Goal: Task Accomplishment & Management: Manage account settings

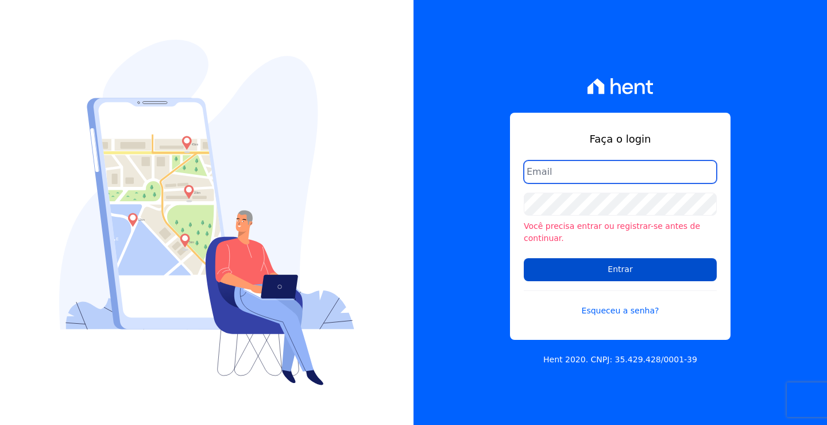
type input "[EMAIL_ADDRESS][DOMAIN_NAME]"
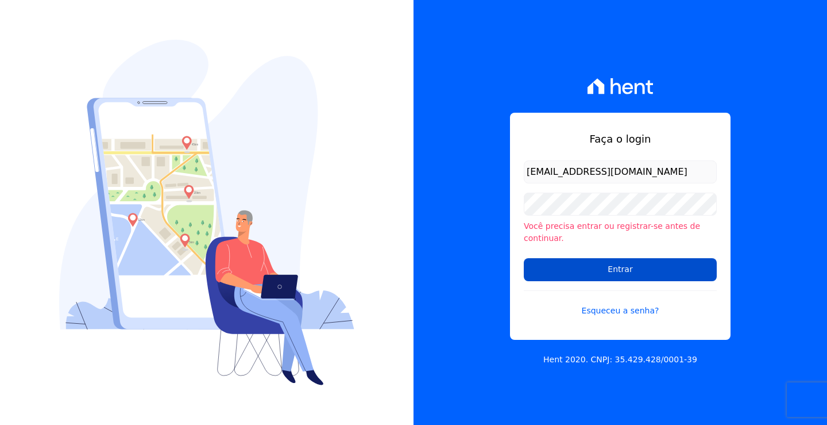
click at [627, 261] on input "Entrar" at bounding box center [620, 269] width 193 height 23
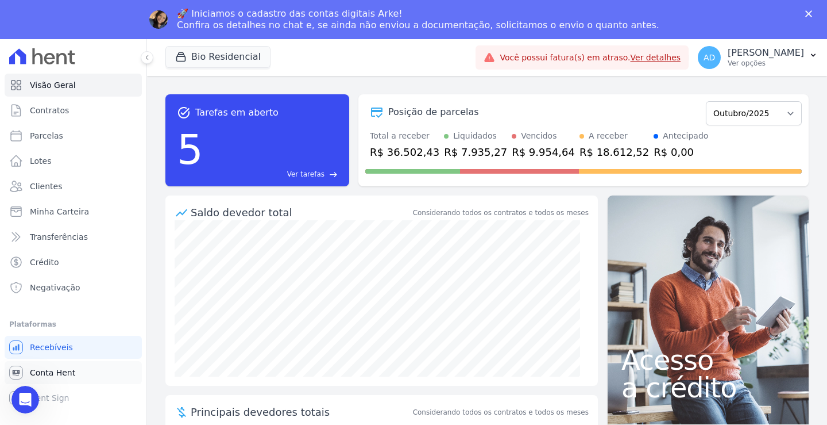
click at [53, 373] on span "Conta Hent" at bounding box center [52, 372] width 45 height 11
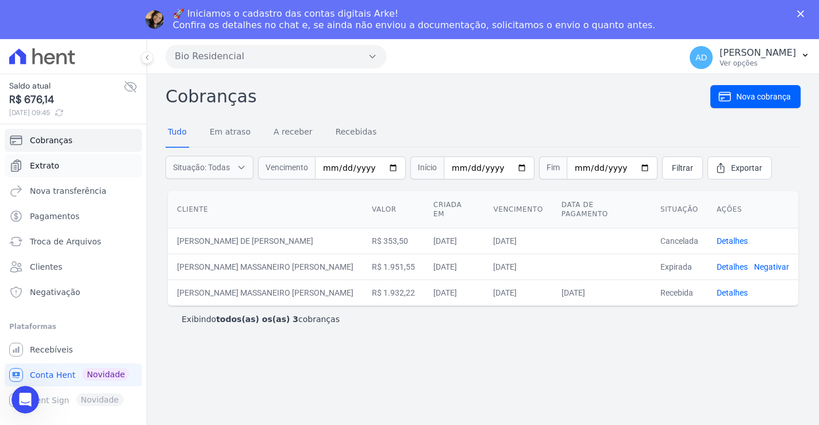
click at [48, 167] on span "Extrato" at bounding box center [44, 165] width 29 height 11
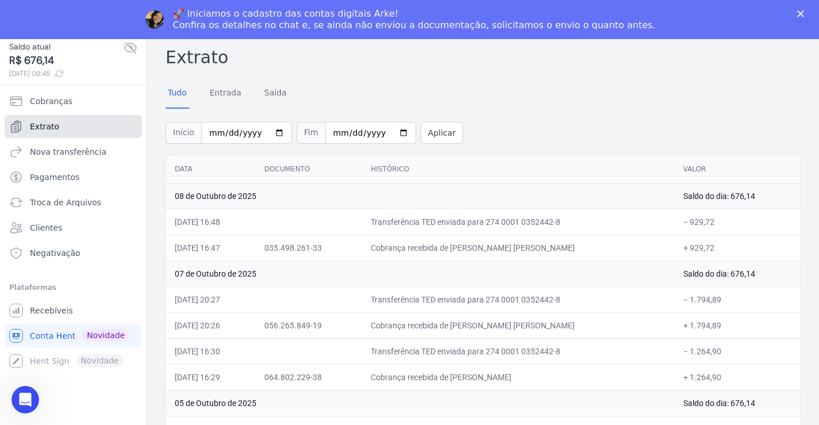
click at [53, 129] on span "Extrato" at bounding box center [44, 126] width 29 height 11
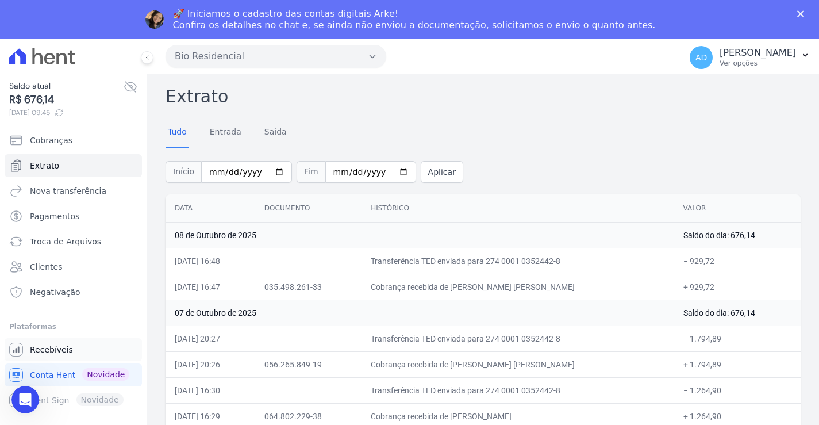
click at [52, 352] on span "Recebíveis" at bounding box center [51, 349] width 43 height 11
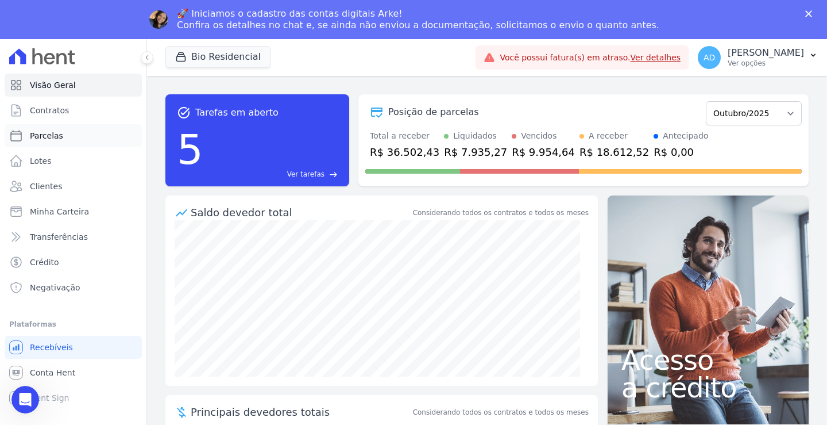
click at [73, 140] on link "Parcelas" at bounding box center [73, 135] width 137 height 23
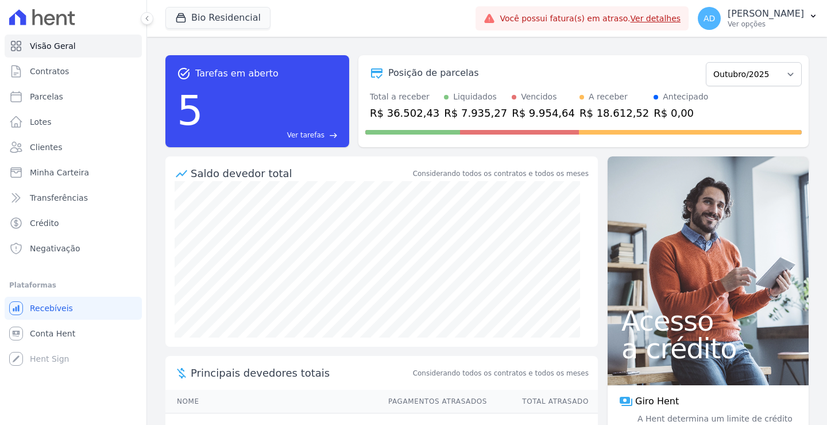
select select
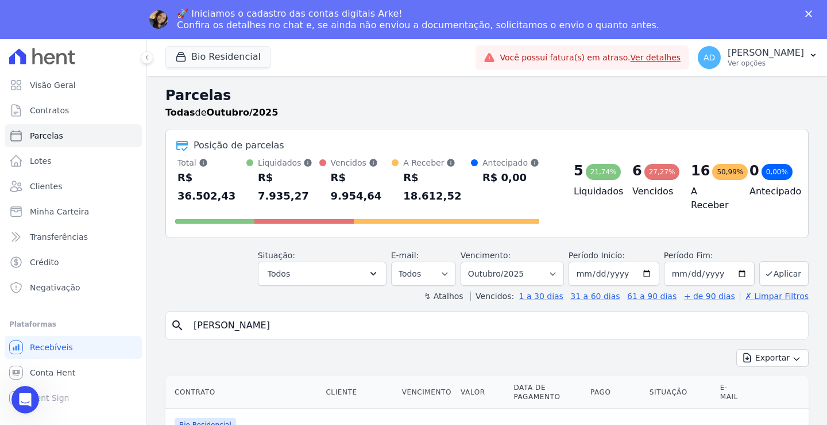
type input "guilherme"
select select
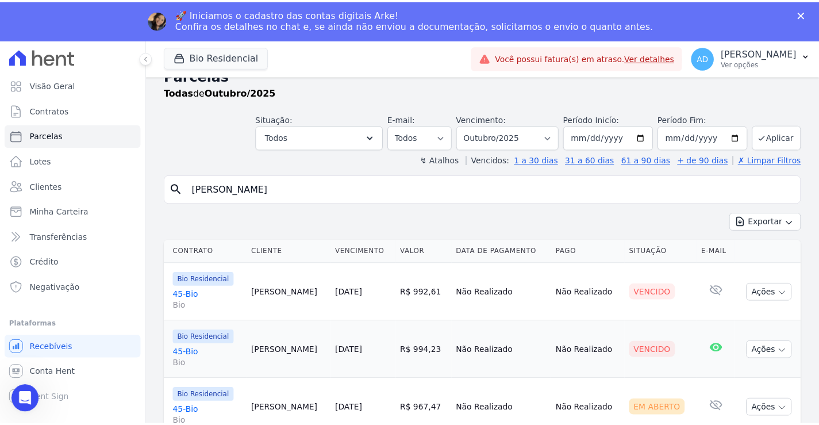
scroll to position [29, 0]
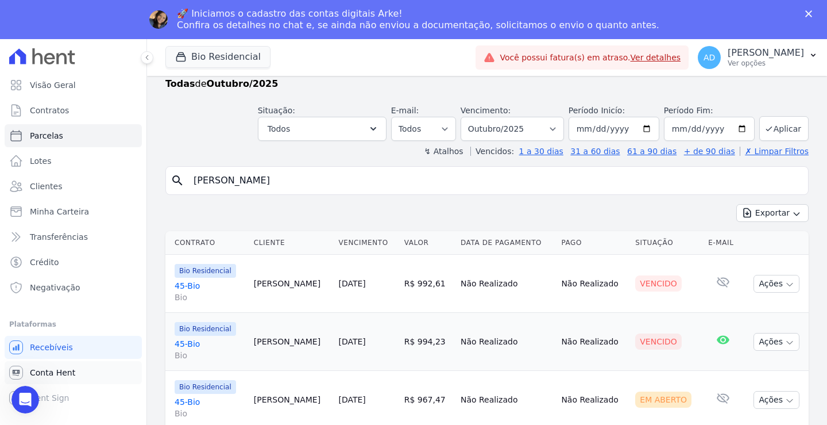
click at [51, 376] on span "Conta Hent" at bounding box center [52, 372] width 45 height 11
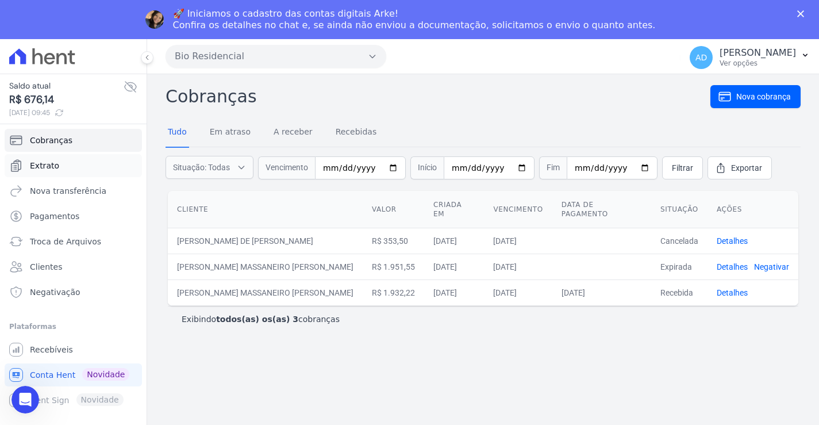
click at [51, 163] on span "Extrato" at bounding box center [44, 165] width 29 height 11
